Goal: Download file/media

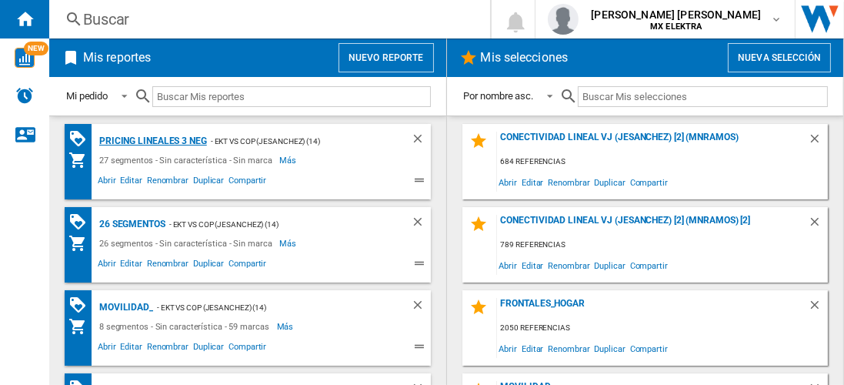
click at [152, 140] on div "Pricing lineales 3 neg" at bounding box center [151, 141] width 112 height 19
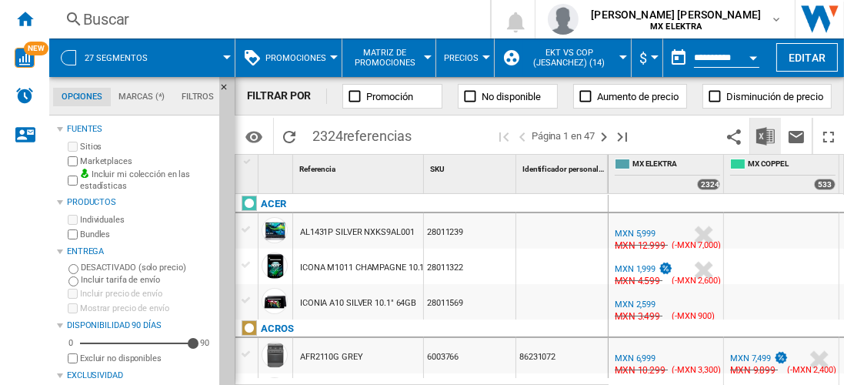
click at [766, 135] on img "Descargar en Excel" at bounding box center [765, 136] width 18 height 18
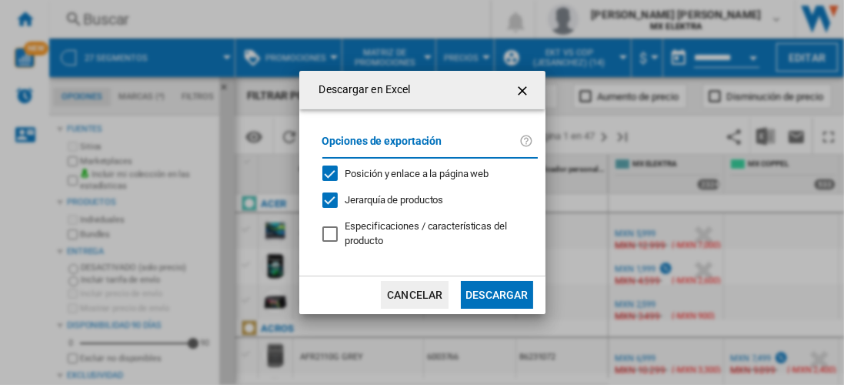
click at [496, 293] on button "Descargar" at bounding box center [497, 295] width 72 height 28
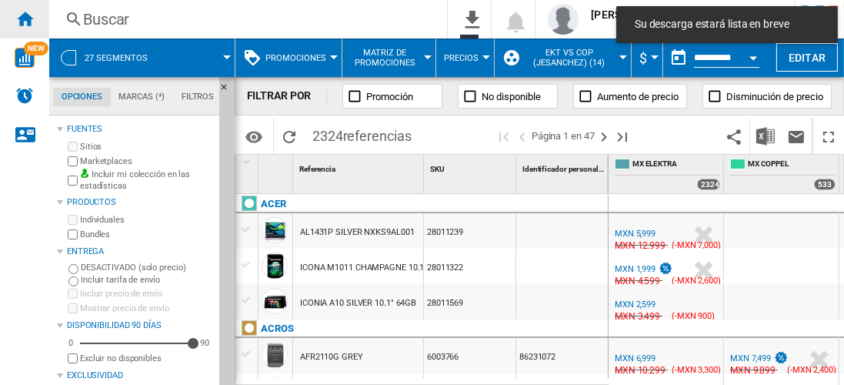
click at [25, 18] on ng-md-icon "Inicio" at bounding box center [24, 18] width 18 height 18
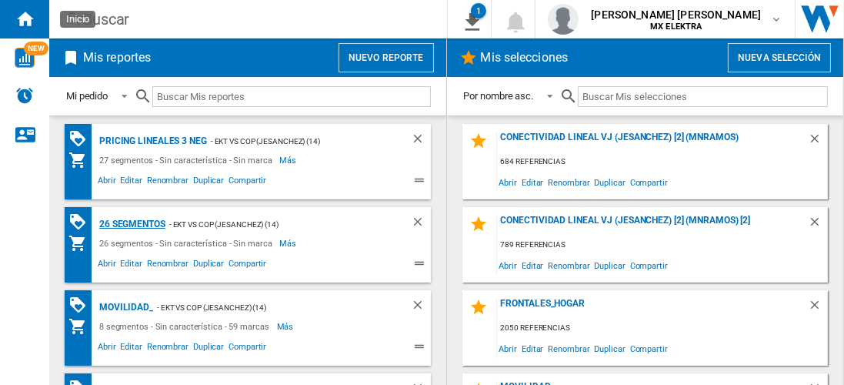
click at [132, 222] on div "26 segmentos" at bounding box center [130, 224] width 70 height 19
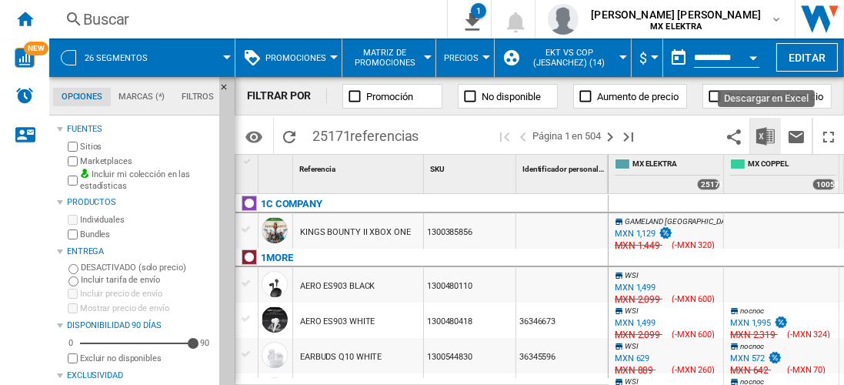
click at [768, 132] on img "Descargar en Excel" at bounding box center [765, 136] width 18 height 18
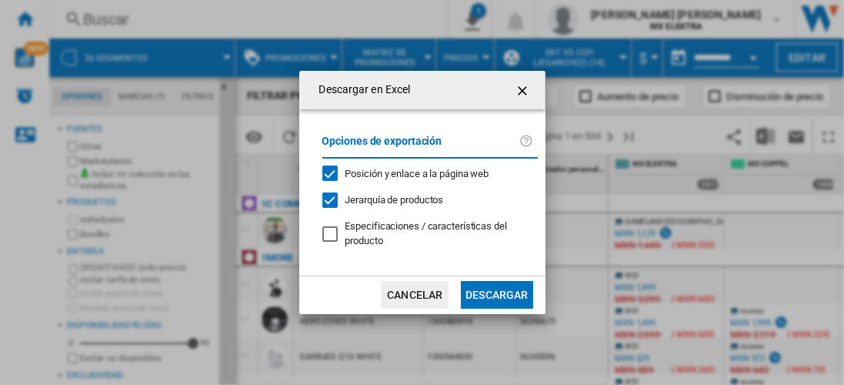
click at [485, 299] on button "Descargar" at bounding box center [497, 295] width 72 height 28
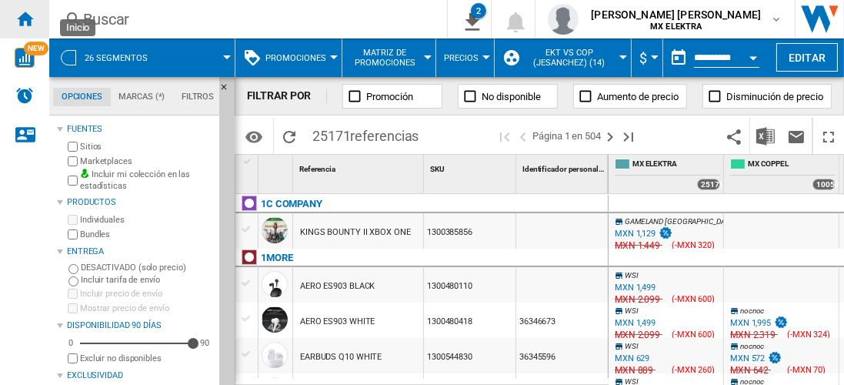
click at [19, 23] on ng-md-icon "Inicio" at bounding box center [24, 18] width 18 height 18
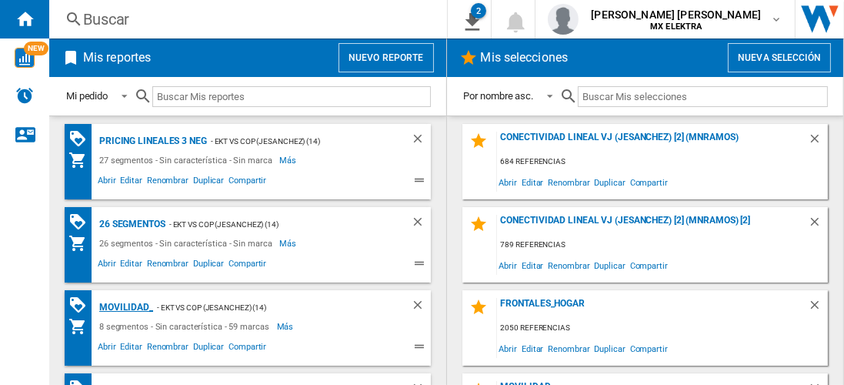
click at [142, 309] on div "MOVILIDAD_" at bounding box center [124, 307] width 58 height 19
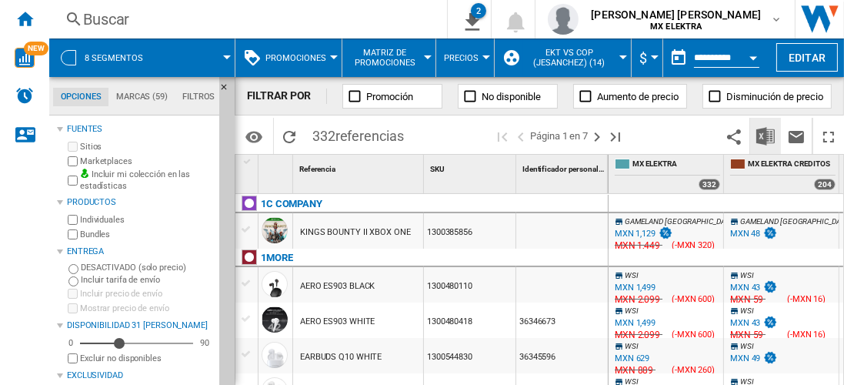
click at [775, 137] on img "Descargar en Excel" at bounding box center [765, 136] width 18 height 18
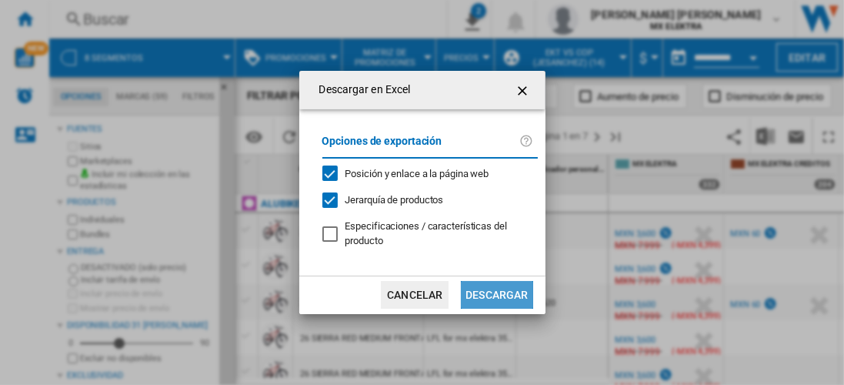
click at [484, 302] on button "Descargar" at bounding box center [497, 295] width 72 height 28
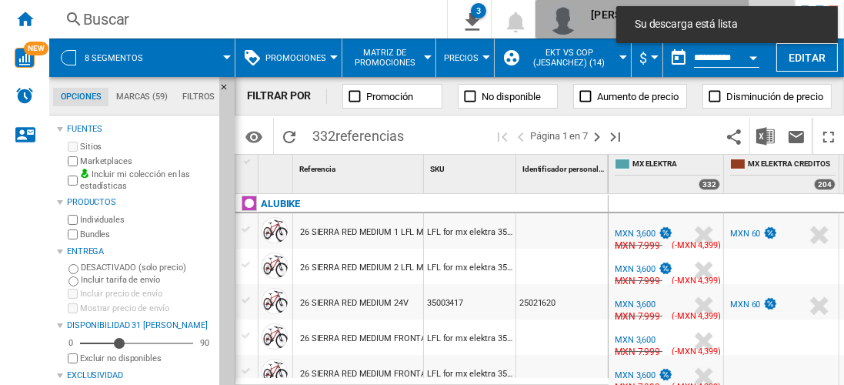
click at [579, 24] on img "button" at bounding box center [563, 19] width 31 height 31
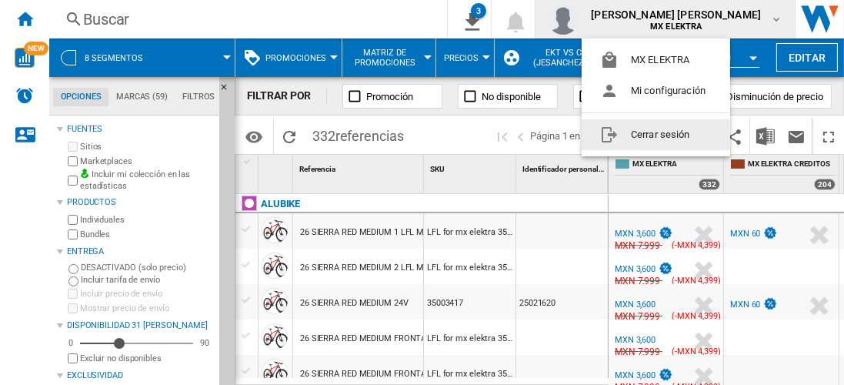
click at [631, 132] on button "Cerrar sesión" at bounding box center [656, 134] width 148 height 31
